Goal: Task Accomplishment & Management: Use online tool/utility

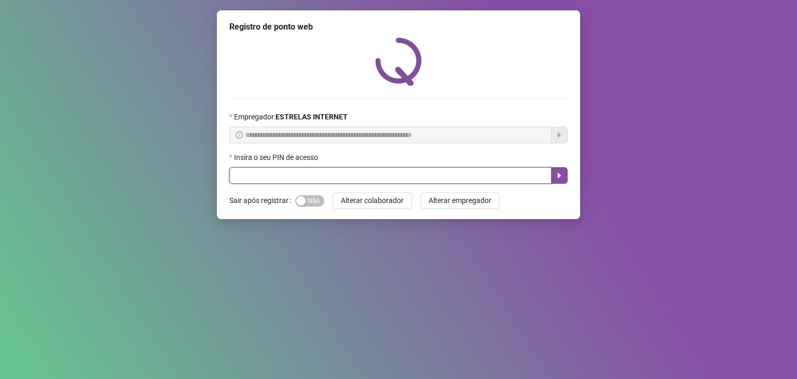
click at [365, 178] on input "text" at bounding box center [390, 175] width 322 height 17
type input "*****"
click at [558, 177] on icon "caret-right" at bounding box center [560, 176] width 4 height 6
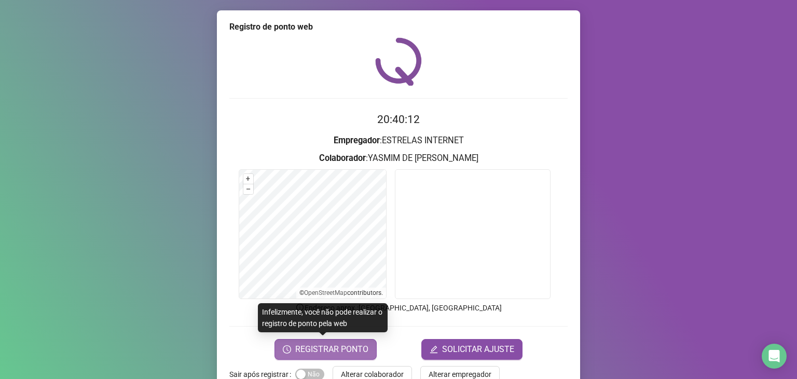
click at [328, 341] on button "REGISTRAR PONTO" at bounding box center [325, 349] width 102 height 21
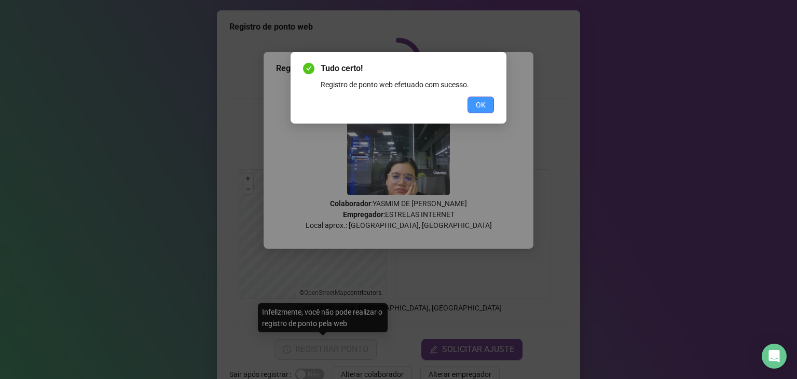
click at [486, 111] on button "OK" at bounding box center [480, 104] width 26 height 17
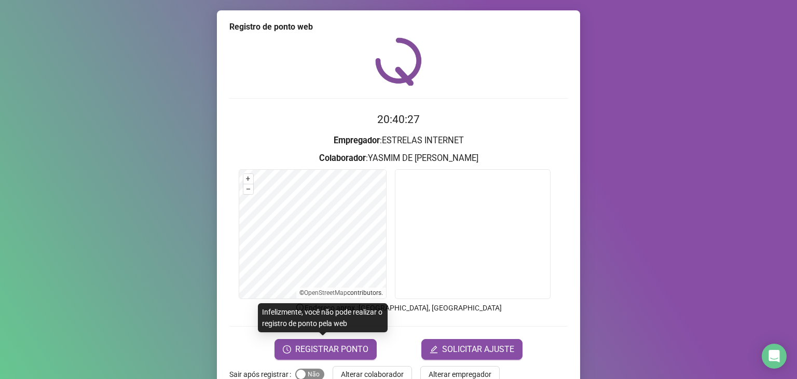
click at [303, 374] on span "Sim Não" at bounding box center [309, 373] width 29 height 11
click at [342, 349] on span "REGISTRAR PONTO" at bounding box center [331, 349] width 73 height 12
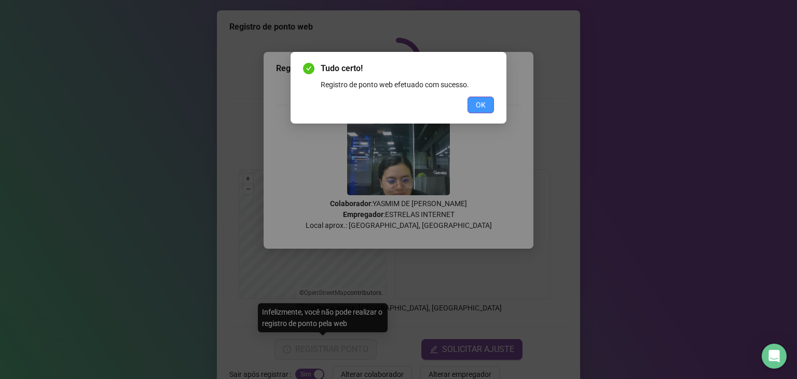
click at [478, 107] on span "OK" at bounding box center [481, 104] width 10 height 11
